Goal: Complete application form: Fill out and submit a form for a specific purpose

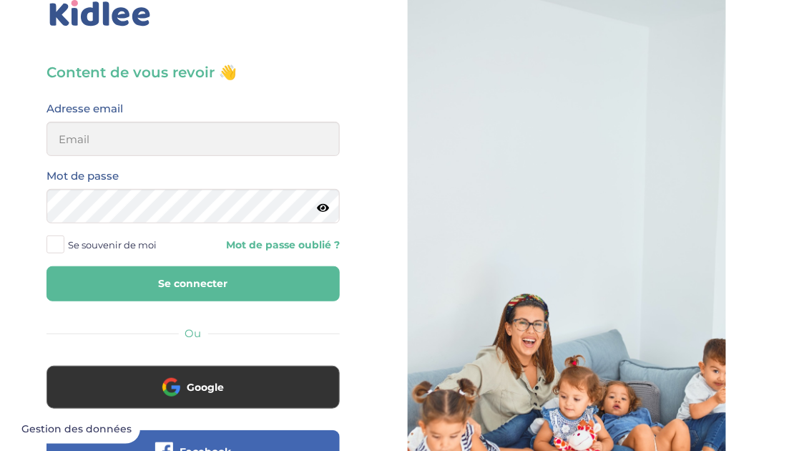
scroll to position [37, 0]
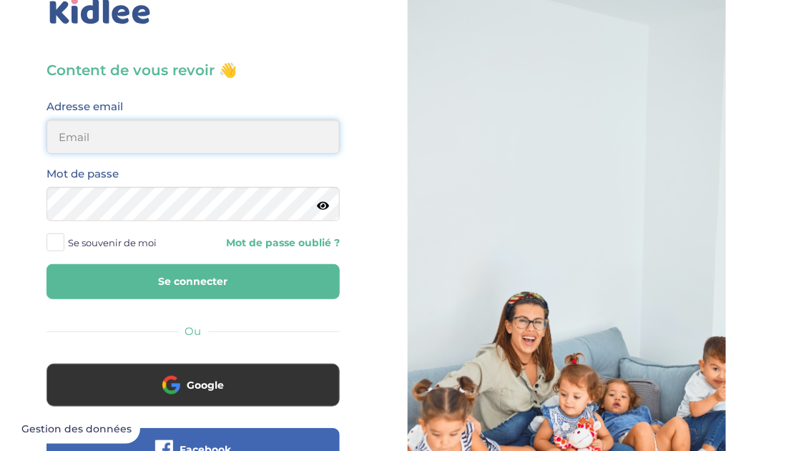
click at [255, 130] on input "email" at bounding box center [192, 136] width 293 height 34
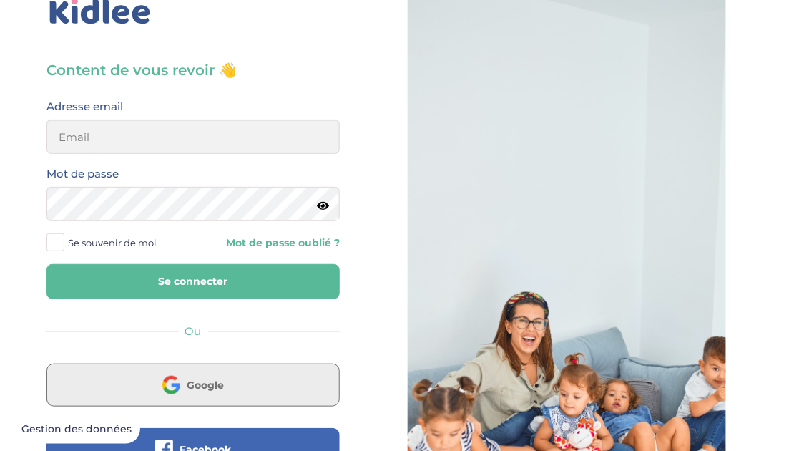
click at [200, 380] on span "Google" at bounding box center [205, 385] width 37 height 14
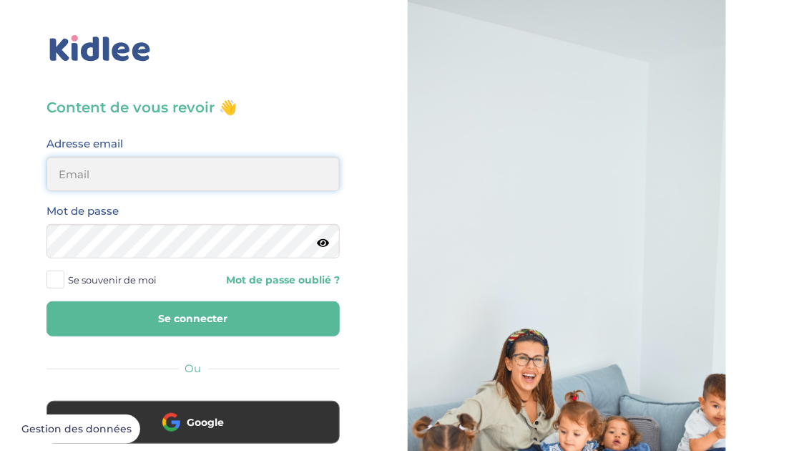
click at [236, 180] on input "email" at bounding box center [192, 174] width 293 height 34
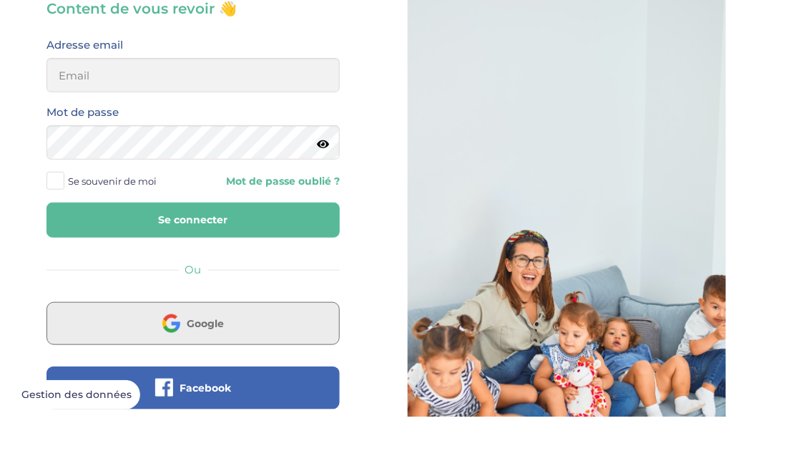
click at [269, 373] on button "Google" at bounding box center [192, 357] width 293 height 43
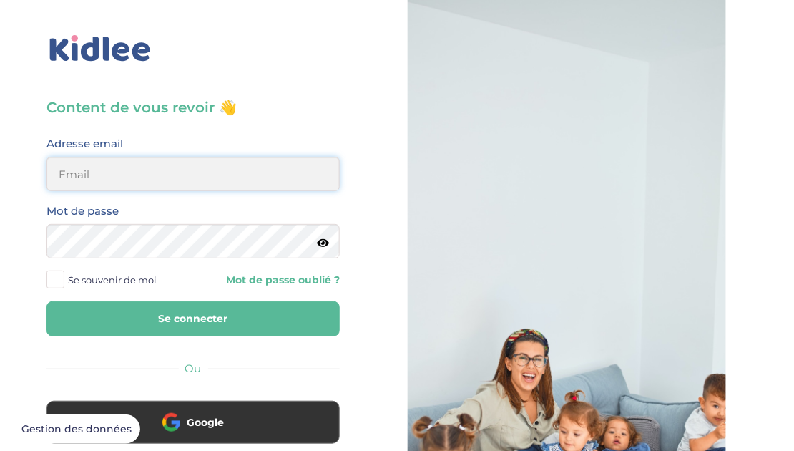
click at [112, 167] on input "email" at bounding box center [192, 174] width 293 height 34
type input "[EMAIL_ADDRESS][DOMAIN_NAME]"
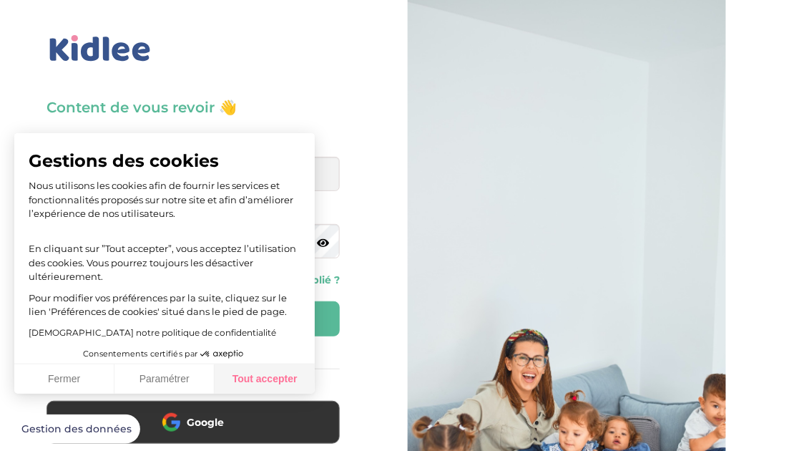
click at [257, 390] on button "Tout accepter" at bounding box center [265, 379] width 100 height 30
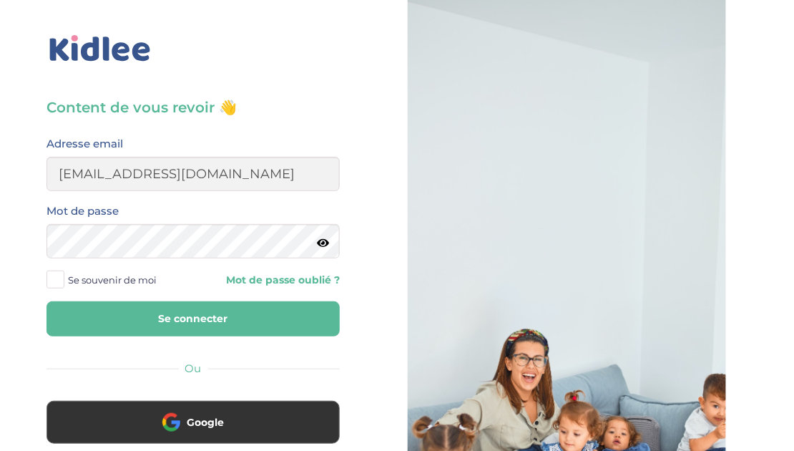
click at [320, 247] on icon at bounding box center [323, 242] width 12 height 11
click at [56, 287] on span at bounding box center [55, 279] width 18 height 18
click at [0, 0] on input "Se souvenir de moi" at bounding box center [0, 0] width 0 height 0
click at [106, 308] on button "Se connecter" at bounding box center [192, 318] width 293 height 35
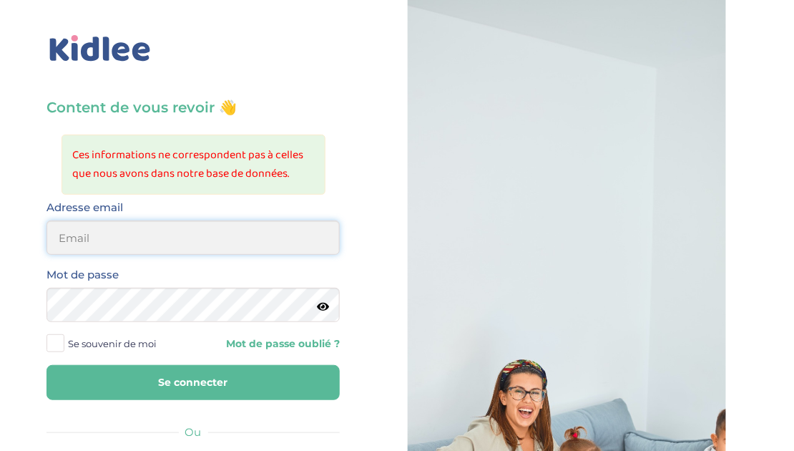
click at [167, 241] on input "email" at bounding box center [192, 237] width 293 height 34
type input "[EMAIL_ADDRESS][DOMAIN_NAME]"
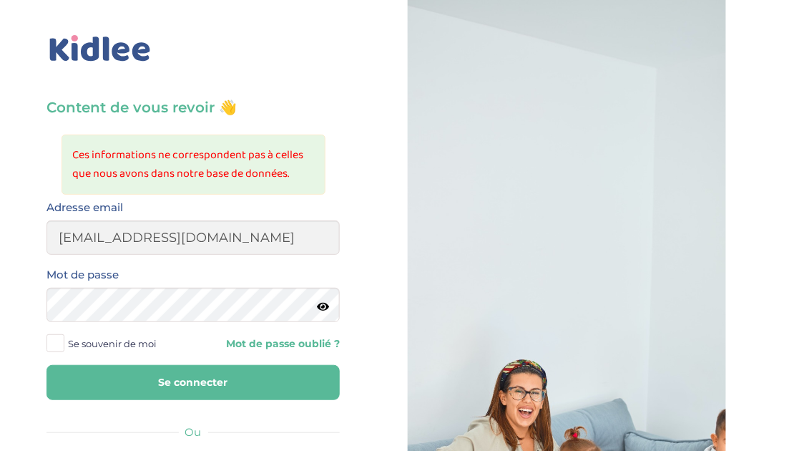
click at [321, 305] on icon at bounding box center [323, 306] width 12 height 11
click at [200, 381] on button "Se connecter" at bounding box center [192, 382] width 293 height 35
click at [287, 343] on link "Mot de passe oublié ?" at bounding box center [272, 344] width 136 height 14
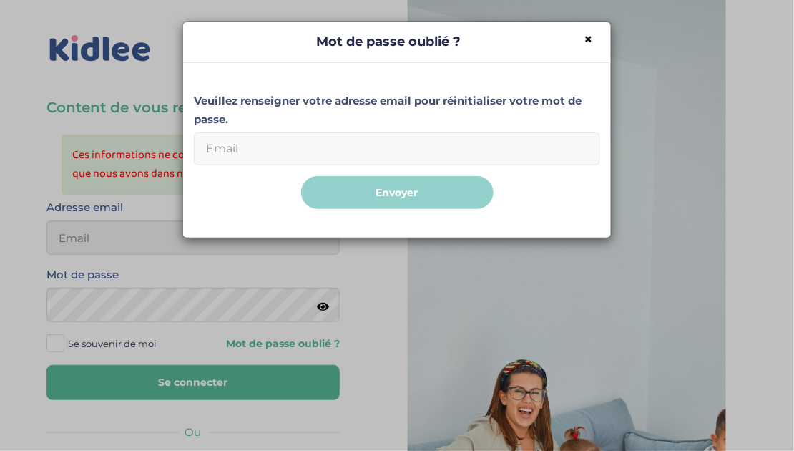
click at [250, 152] on input "Email" at bounding box center [397, 148] width 406 height 33
type input "[EMAIL_ADDRESS][DOMAIN_NAME]"
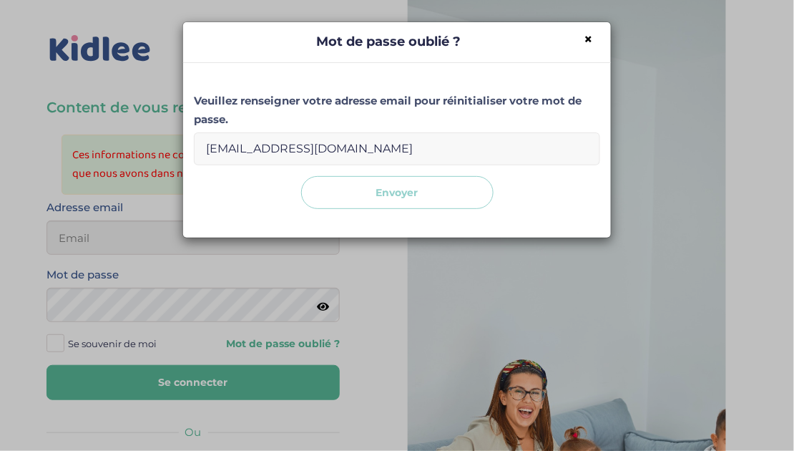
click at [390, 204] on button "Envoyer" at bounding box center [397, 193] width 192 height 34
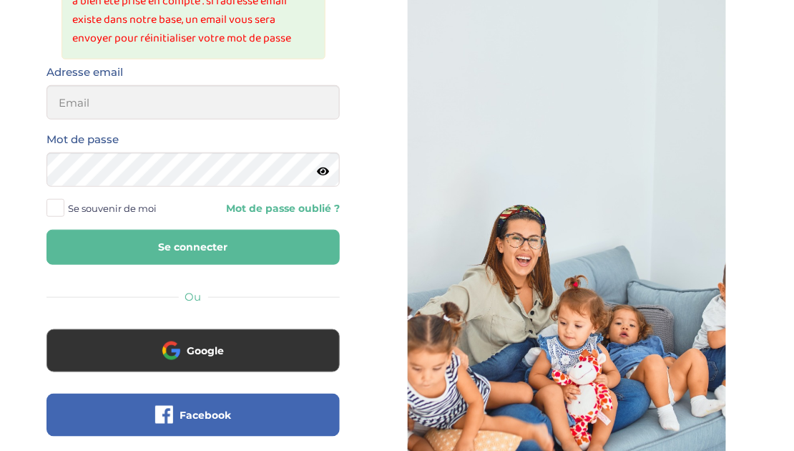
scroll to position [287, 0]
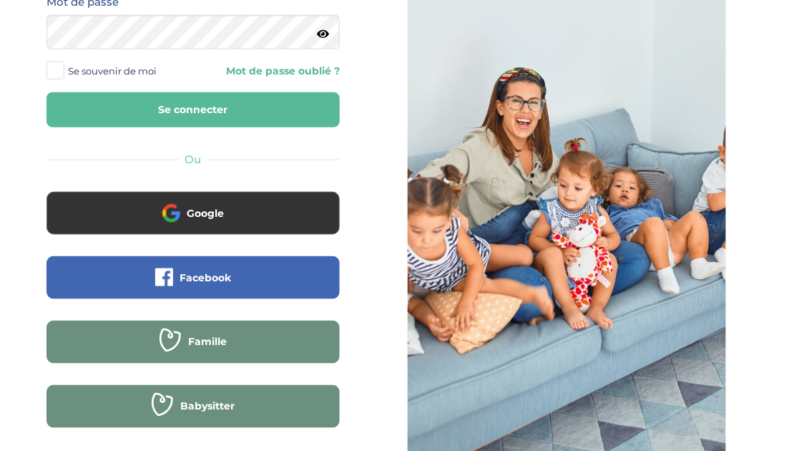
scroll to position [328, 0]
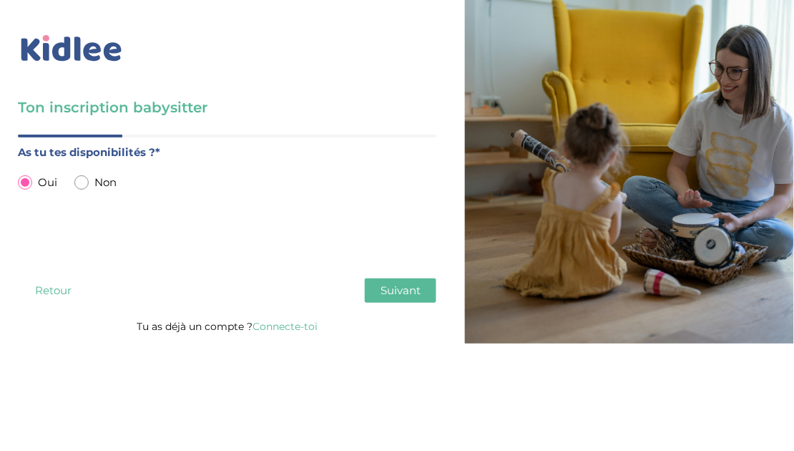
click at [424, 282] on button "Suivant" at bounding box center [401, 290] width 72 height 24
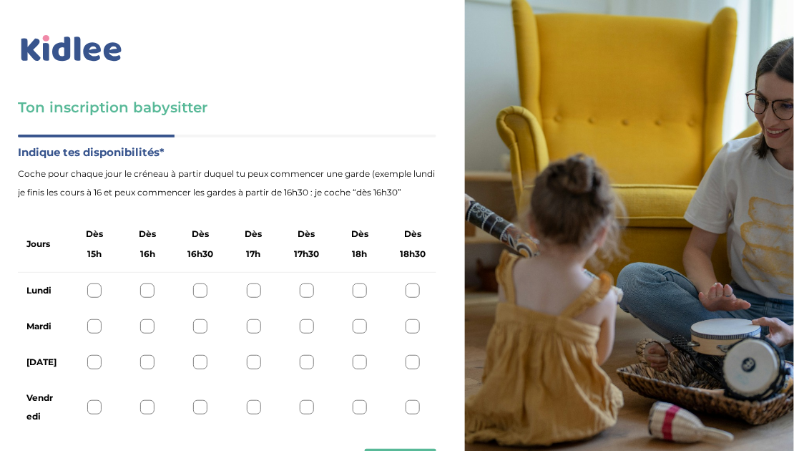
scroll to position [6, 0]
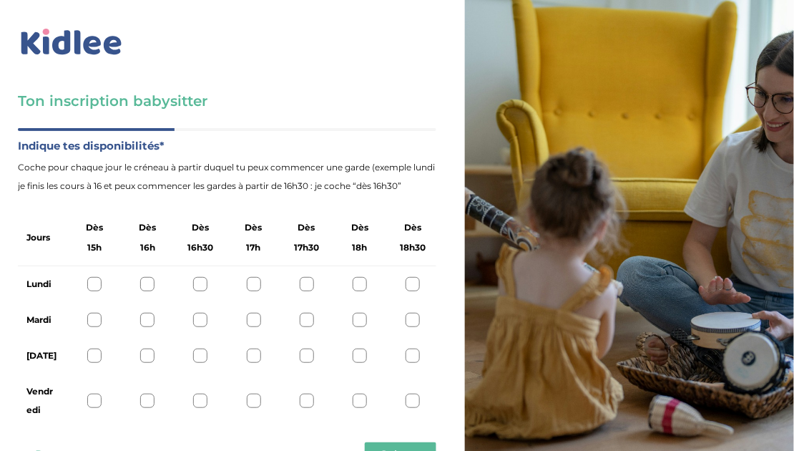
click at [409, 282] on div at bounding box center [412, 284] width 14 height 14
click at [363, 322] on div at bounding box center [360, 320] width 14 height 14
click at [373, 341] on div "[DATE]" at bounding box center [227, 356] width 418 height 36
click at [365, 358] on div at bounding box center [360, 355] width 14 height 14
click at [358, 357] on icon at bounding box center [359, 355] width 11 height 11
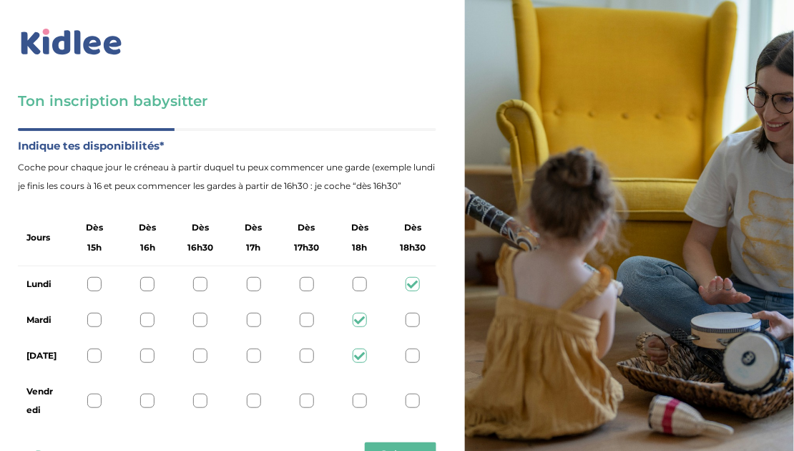
click at [357, 317] on icon at bounding box center [359, 320] width 11 height 11
click at [417, 280] on icon at bounding box center [412, 284] width 11 height 11
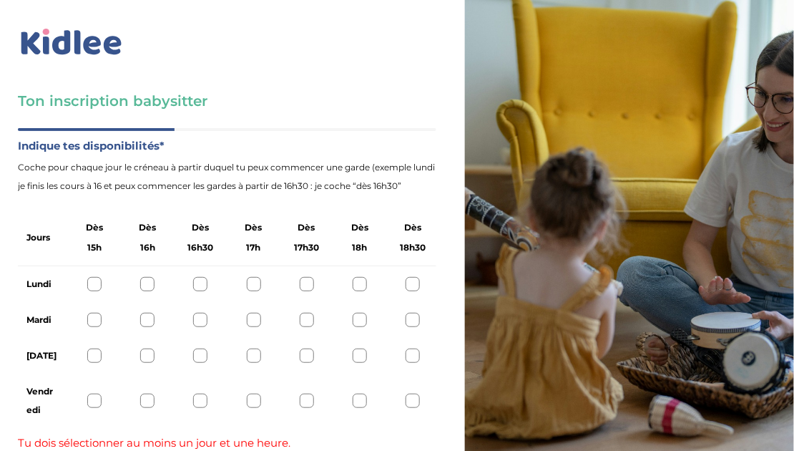
click at [414, 280] on div at bounding box center [412, 284] width 14 height 14
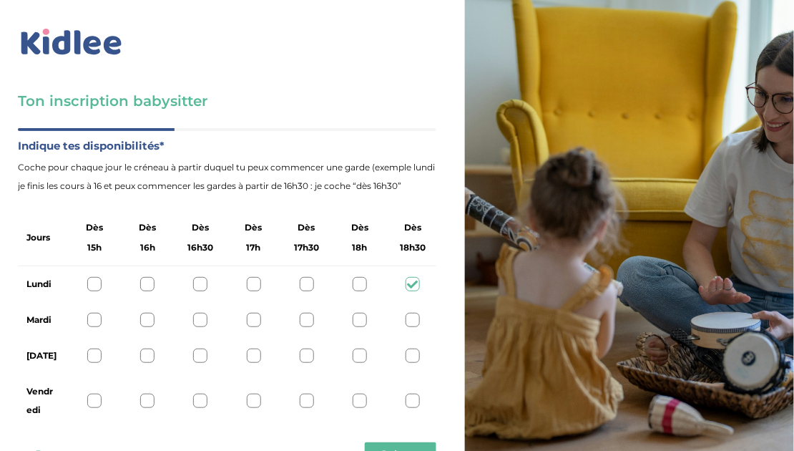
click at [360, 323] on div at bounding box center [360, 320] width 14 height 14
click at [363, 358] on div at bounding box center [360, 355] width 14 height 14
click at [357, 395] on div at bounding box center [360, 400] width 14 height 14
click at [363, 414] on div "Vendredi" at bounding box center [227, 400] width 418 height 54
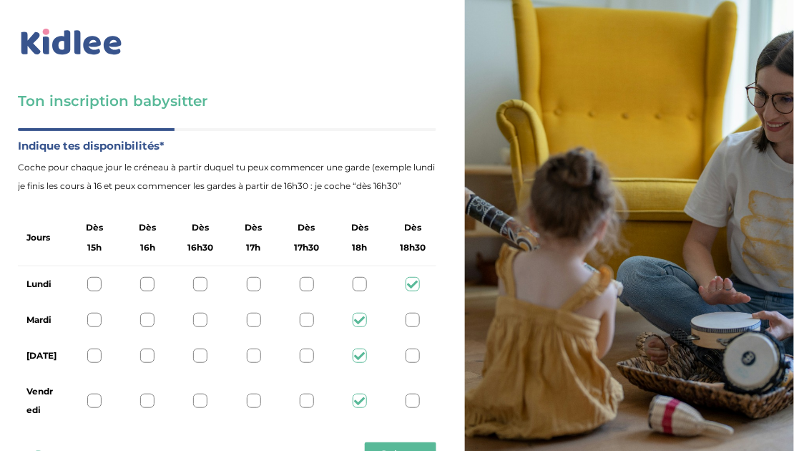
click at [362, 400] on icon at bounding box center [359, 400] width 11 height 11
click at [406, 443] on button "Suivant" at bounding box center [401, 454] width 72 height 24
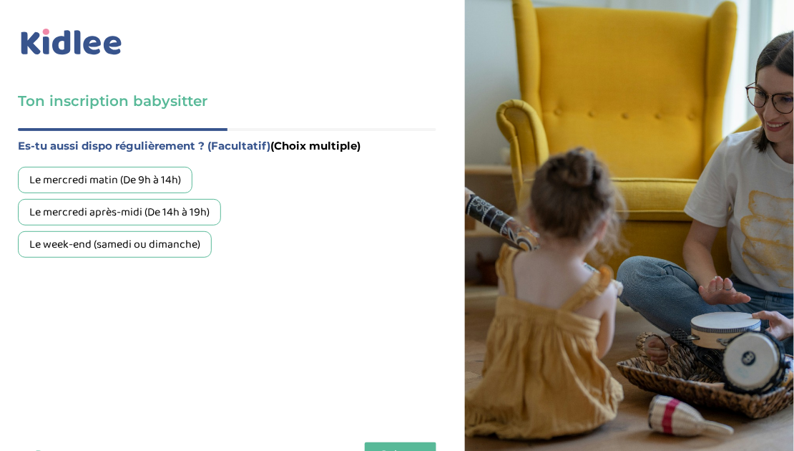
click at [404, 448] on span "Suivant" at bounding box center [400, 454] width 40 height 14
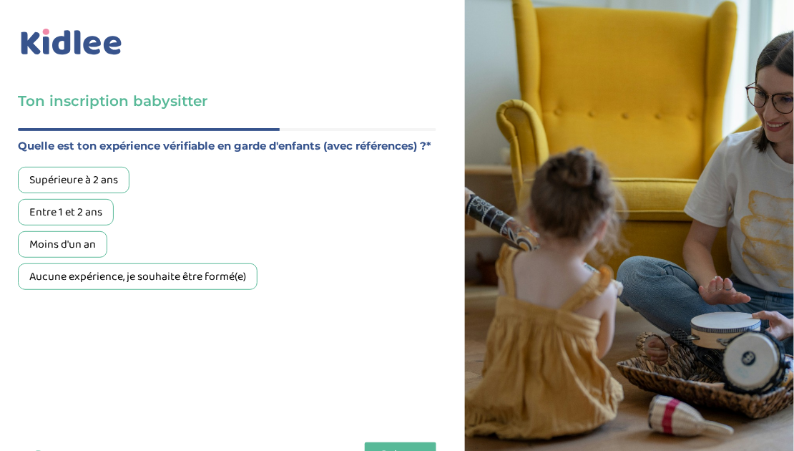
click at [68, 218] on div "Entre 1 et 2 ans" at bounding box center [66, 212] width 96 height 26
click at [77, 193] on div "Supérieure à 2 ans" at bounding box center [74, 180] width 112 height 26
click at [350, 450] on div "Retour Suivant" at bounding box center [227, 454] width 418 height 24
click at [381, 450] on button "Suivant" at bounding box center [401, 454] width 72 height 24
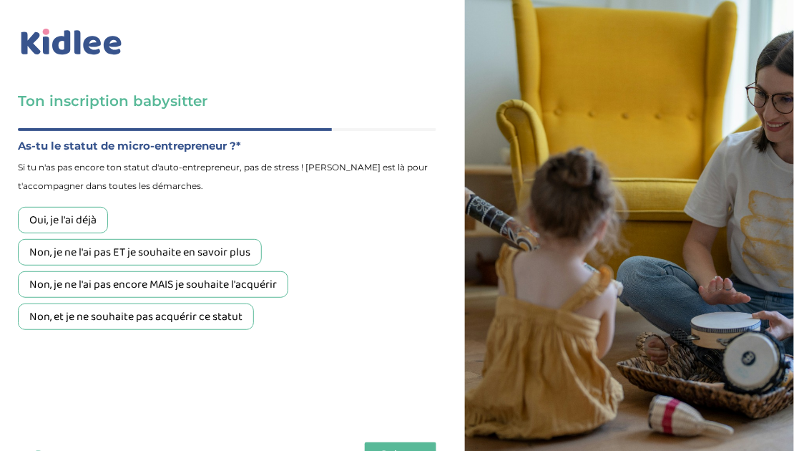
click at [216, 324] on div "Non, et je ne souhaite pas acquérir ce statut" at bounding box center [136, 316] width 236 height 26
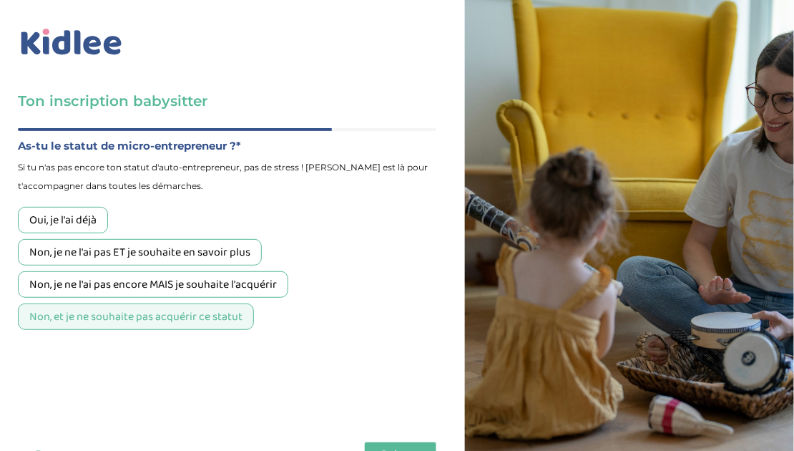
click at [415, 450] on span "Suivant" at bounding box center [400, 454] width 40 height 14
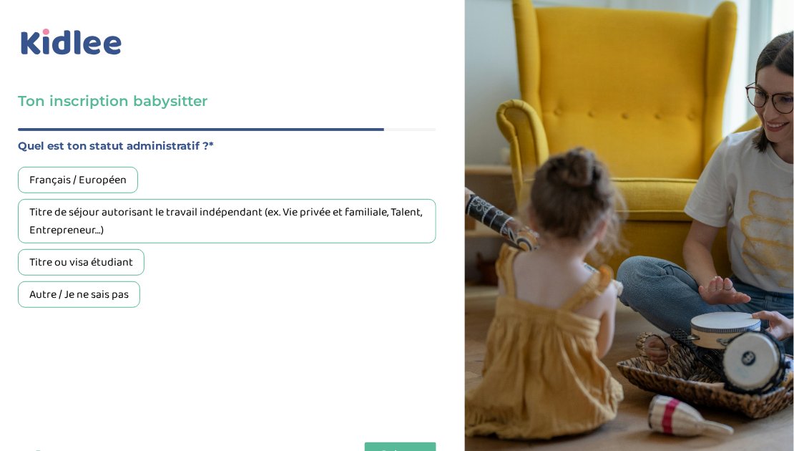
click at [87, 189] on div "Français / Européen" at bounding box center [78, 180] width 120 height 26
click at [408, 450] on button "Suivant" at bounding box center [401, 454] width 72 height 24
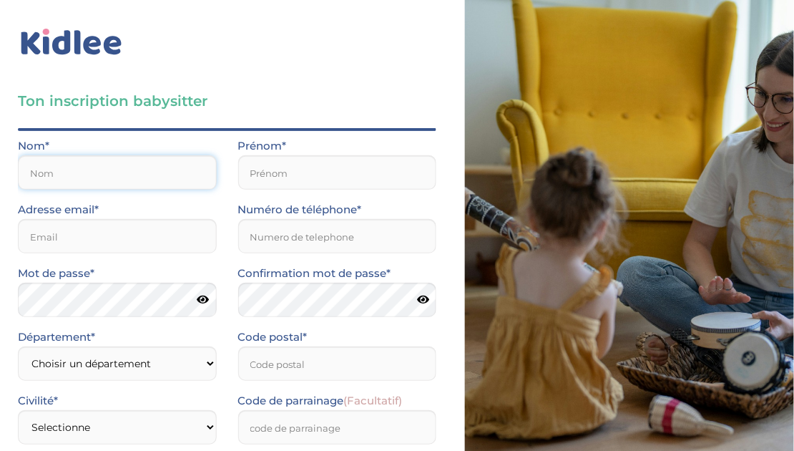
click at [169, 178] on input "text" at bounding box center [117, 172] width 199 height 34
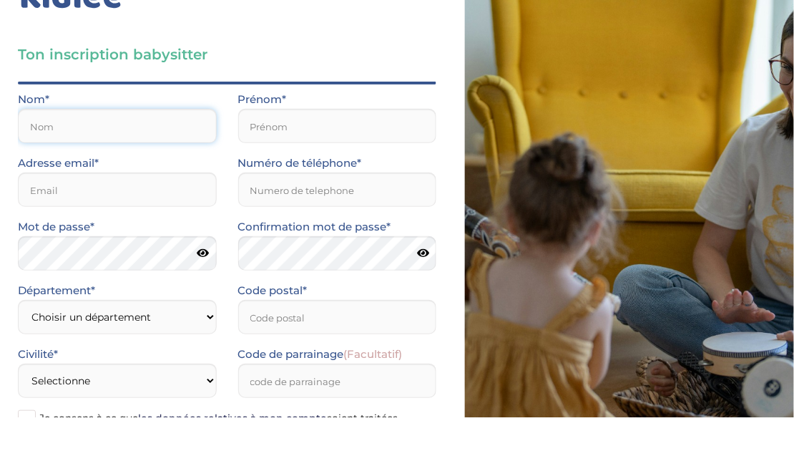
type input "BILLOTTE"
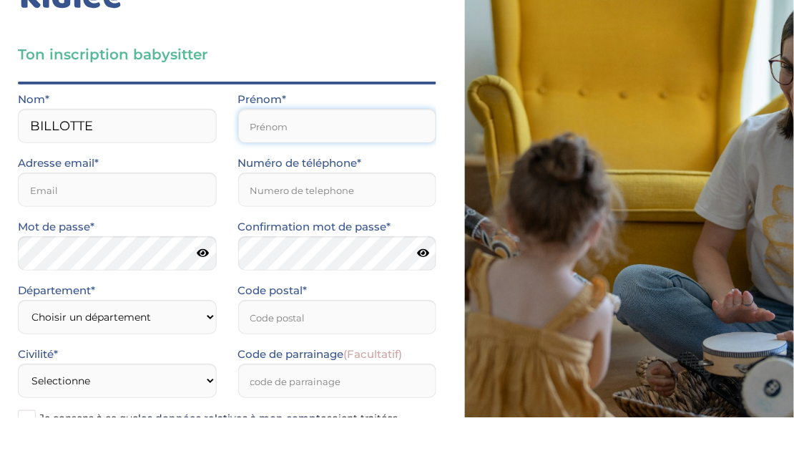
type input "Emy"
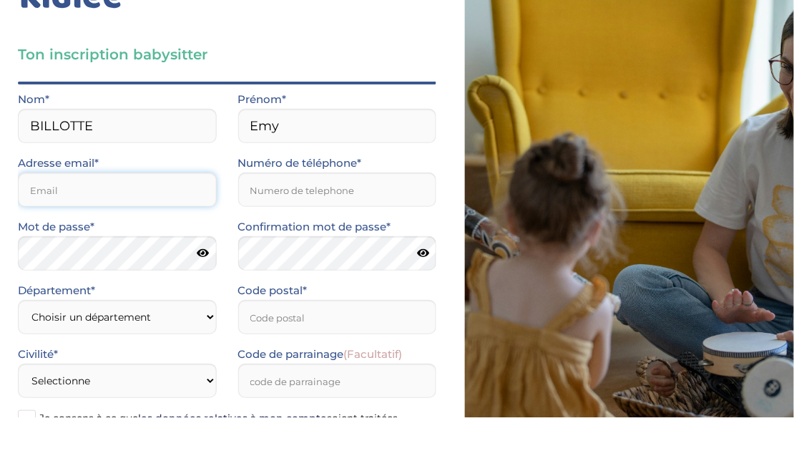
type input "[EMAIL_ADDRESS][DOMAIN_NAME]"
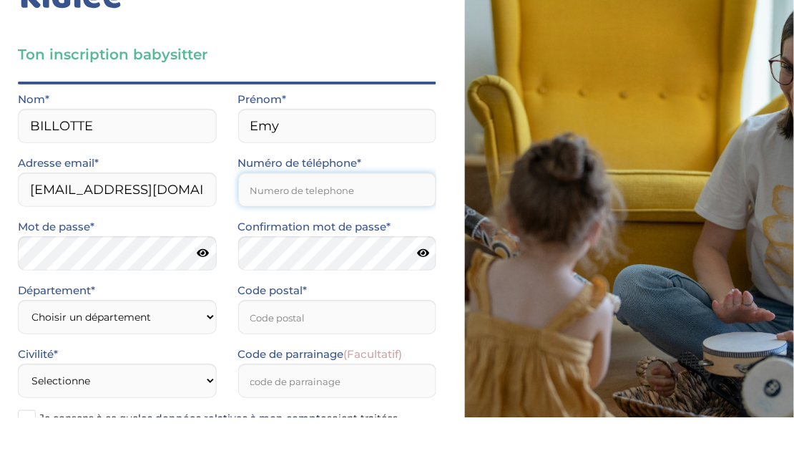
type input "0626714374"
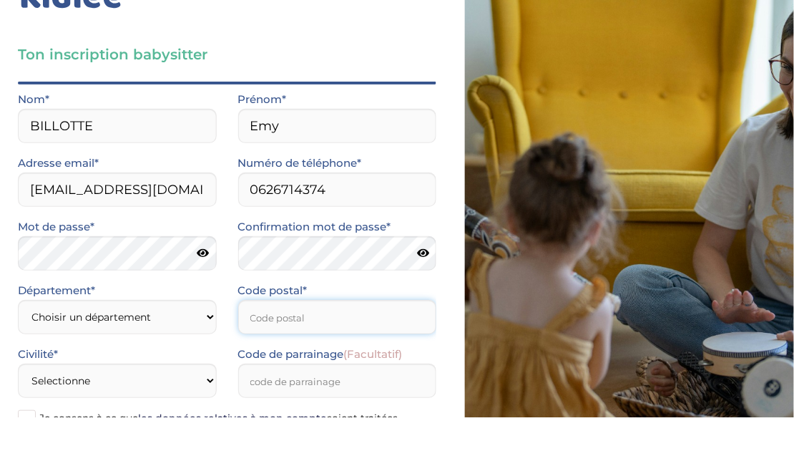
type input "54500"
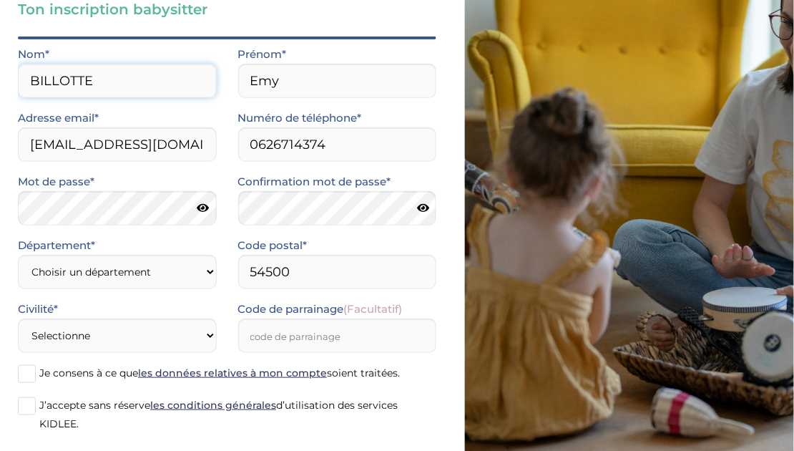
scroll to position [98, 0]
